Goal: Task Accomplishment & Management: Manage account settings

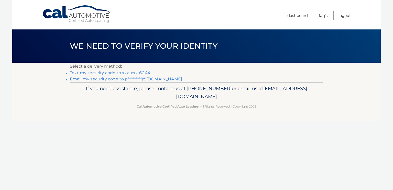
click at [110, 74] on link "Text my security code to xxx-xxx-6044" at bounding box center [110, 72] width 81 height 5
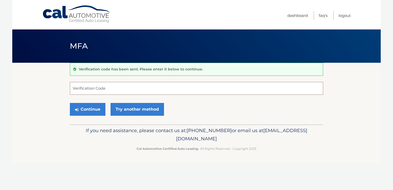
click at [103, 86] on input "Verification Code" at bounding box center [196, 88] width 253 height 13
type input "693082"
click at [80, 108] on button "Continue" at bounding box center [88, 109] width 36 height 13
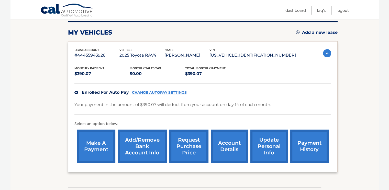
scroll to position [77, 0]
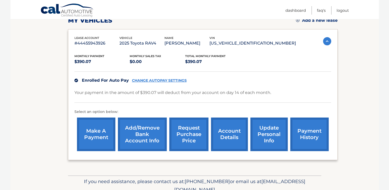
click at [229, 135] on link "account details" at bounding box center [229, 135] width 37 height 34
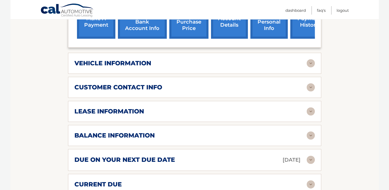
scroll to position [205, 0]
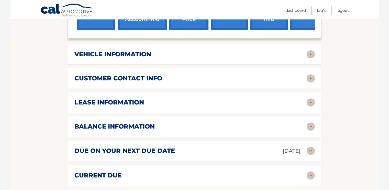
click at [309, 102] on img at bounding box center [311, 102] width 8 height 8
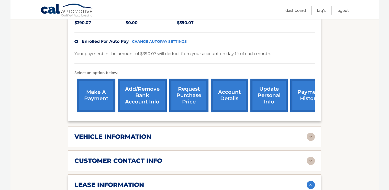
scroll to position [111, 0]
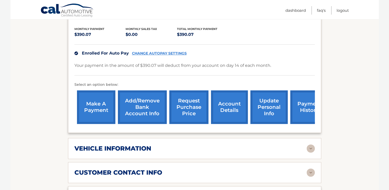
click at [268, 105] on link "update personal info" at bounding box center [269, 107] width 37 height 34
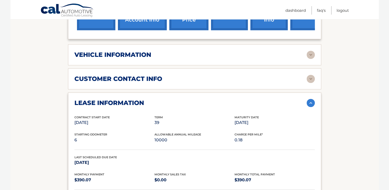
scroll to position [213, 0]
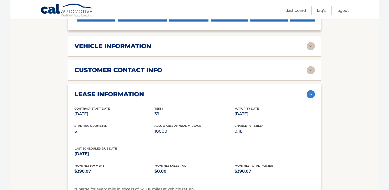
click at [312, 46] on img at bounding box center [311, 46] width 8 height 8
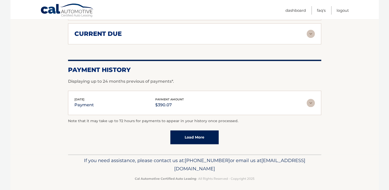
scroll to position [566, 0]
